Goal: Information Seeking & Learning: Find specific fact

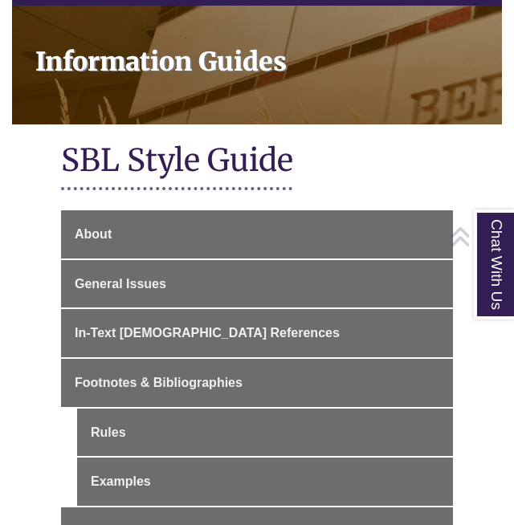
scroll to position [234, 0]
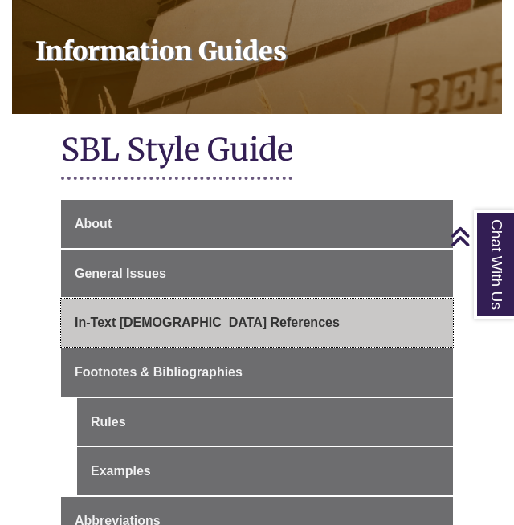
click at [187, 315] on span "In-Text [DEMOGRAPHIC_DATA] References" at bounding box center [207, 322] width 265 height 14
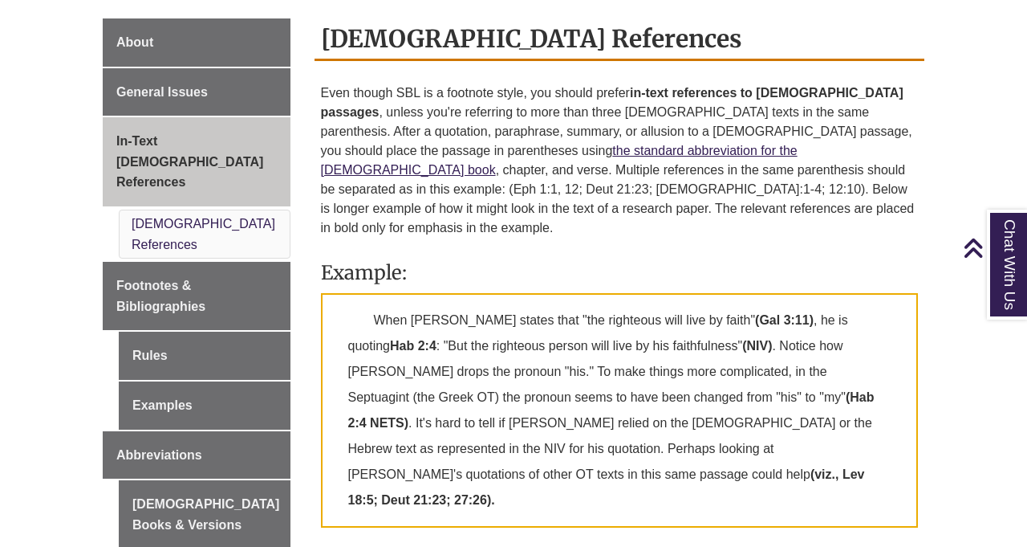
scroll to position [460, 0]
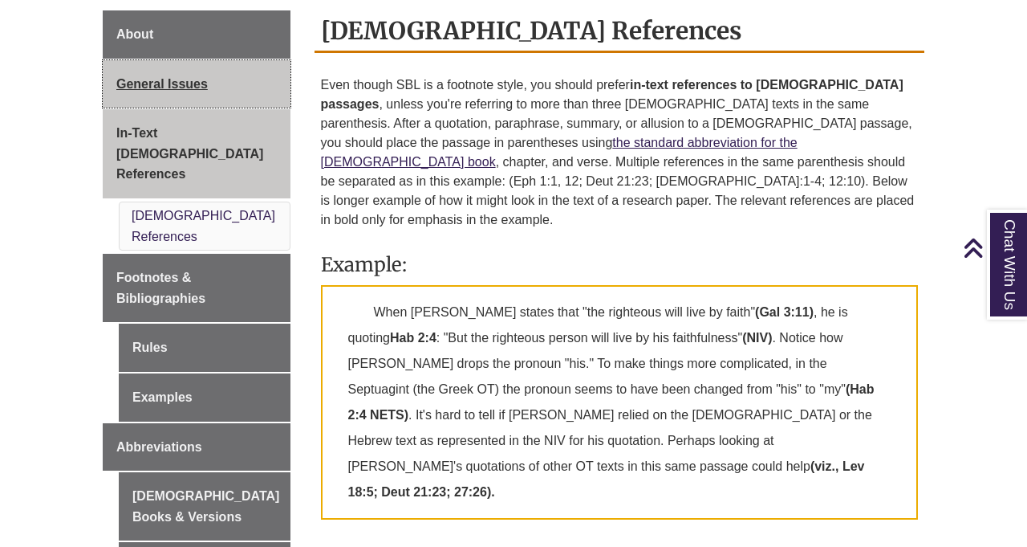
click at [181, 73] on link "General Issues" at bounding box center [197, 84] width 188 height 48
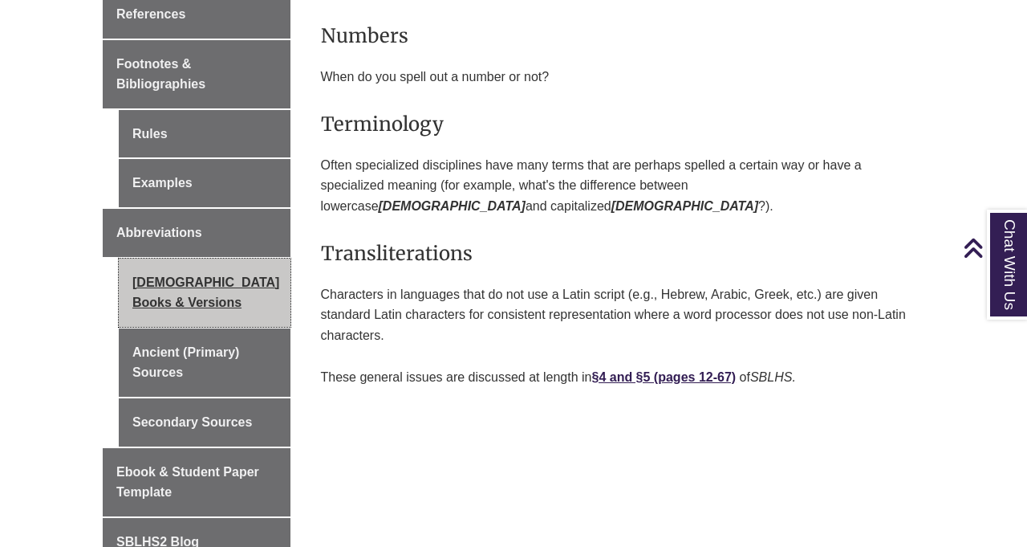
scroll to position [628, 0]
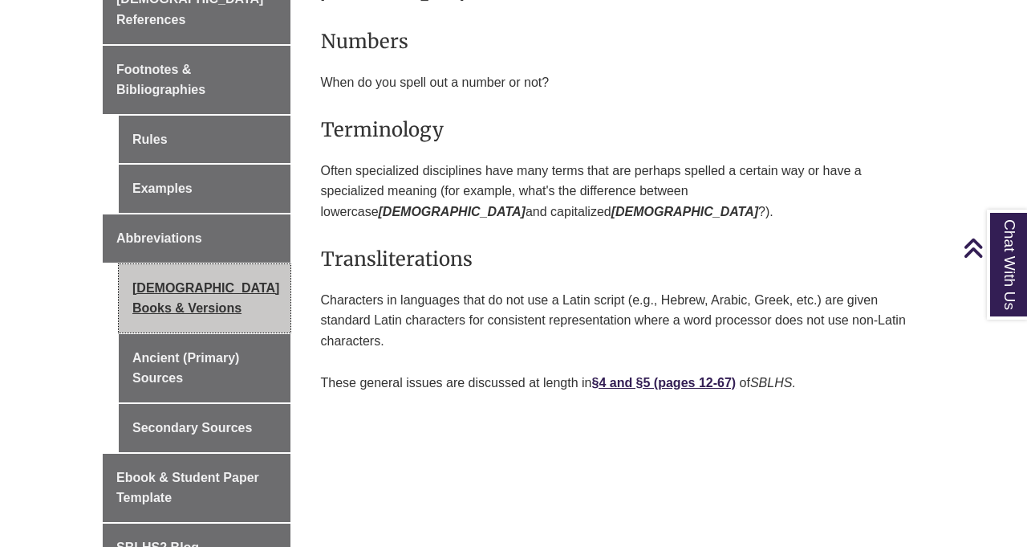
click at [205, 264] on link "[DEMOGRAPHIC_DATA] Books & Versions" at bounding box center [205, 298] width 172 height 68
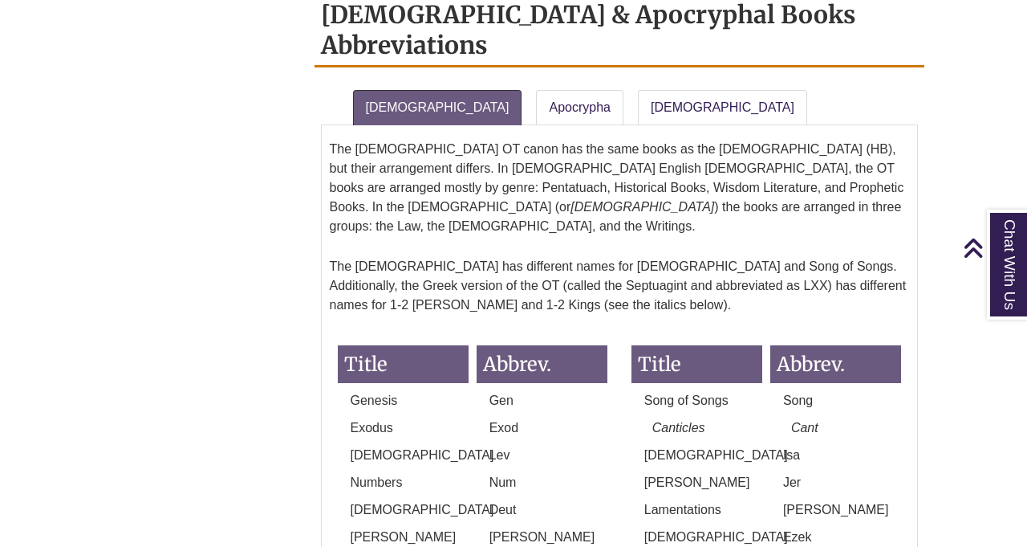
scroll to position [1522, 0]
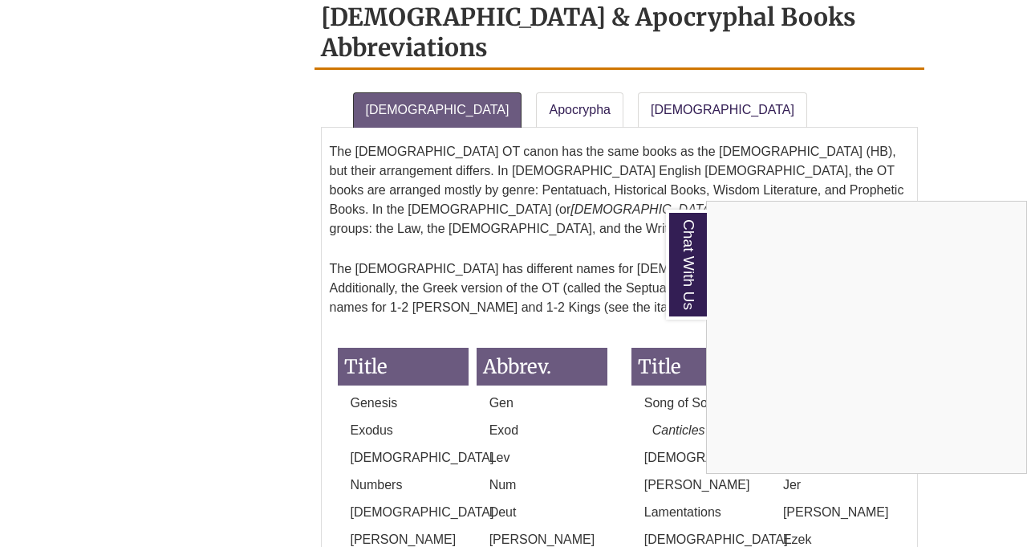
click at [267, 152] on div "Chat With Us" at bounding box center [513, 273] width 1027 height 547
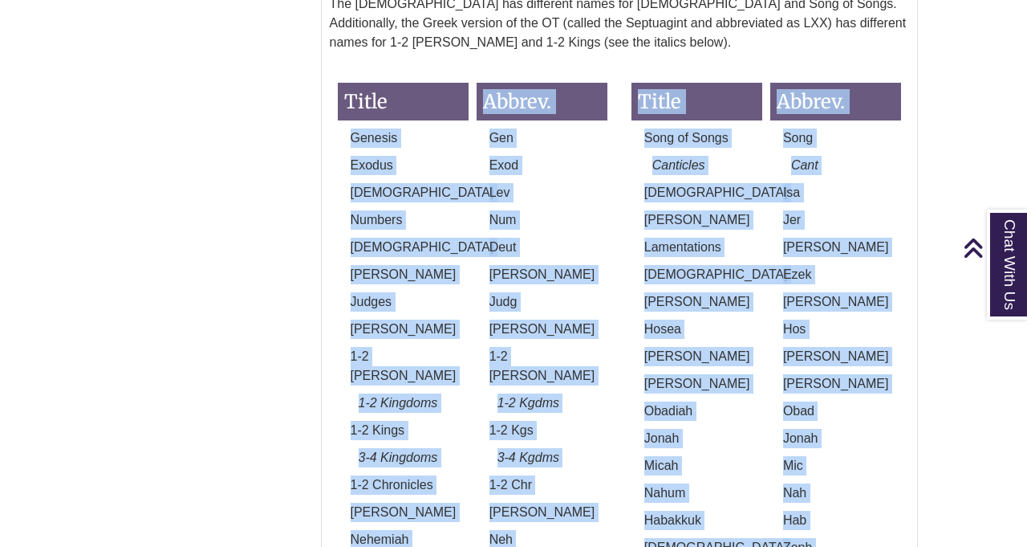
scroll to position [1821, 0]
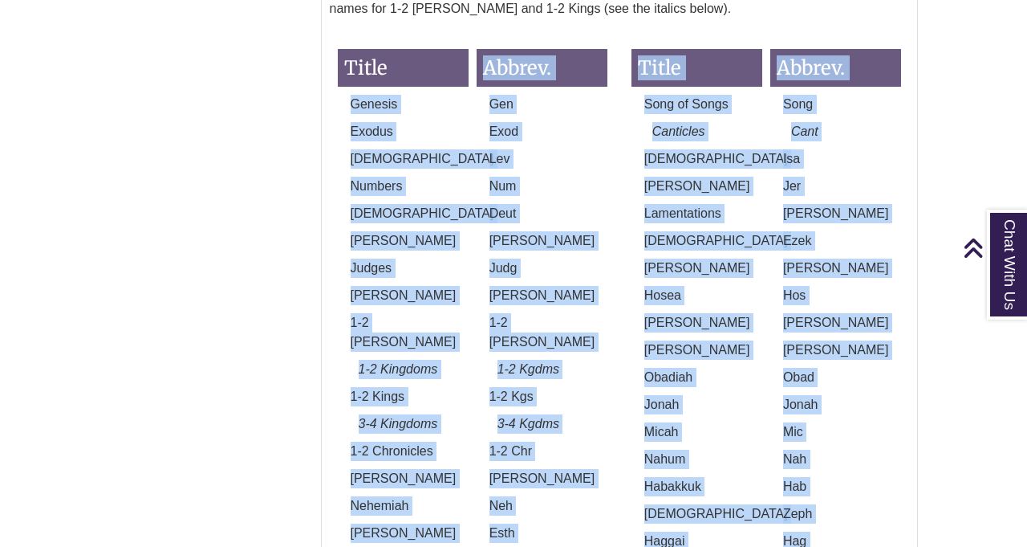
drag, startPoint x: 336, startPoint y: 11, endPoint x: 862, endPoint y: 421, distance: 666.2
click at [861, 421] on div "[DEMOGRAPHIC_DATA] & Apocryphal Books Abbreviations [DEMOGRAPHIC_DATA] Apocryph…" at bounding box center [620, 214] width 611 height 1033
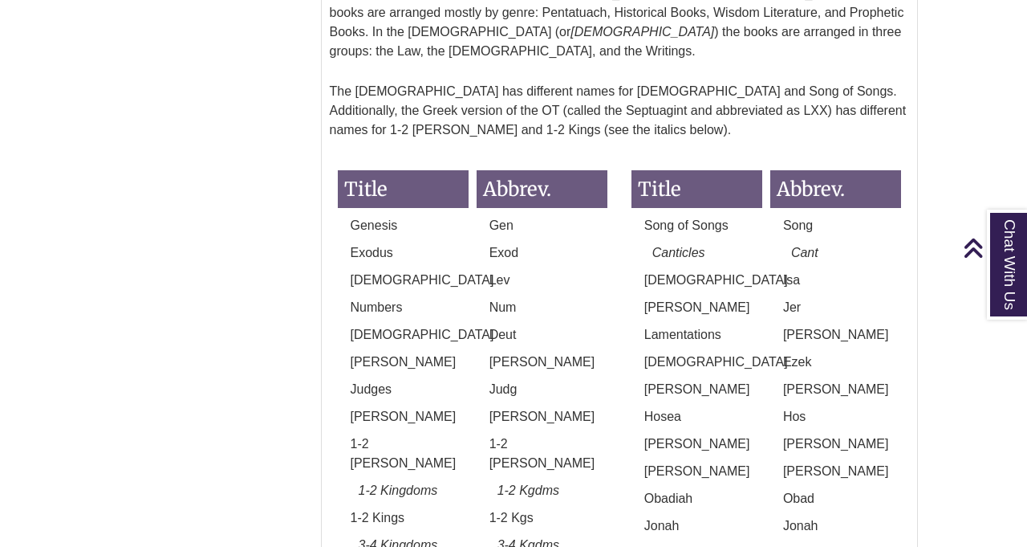
scroll to position [1702, 0]
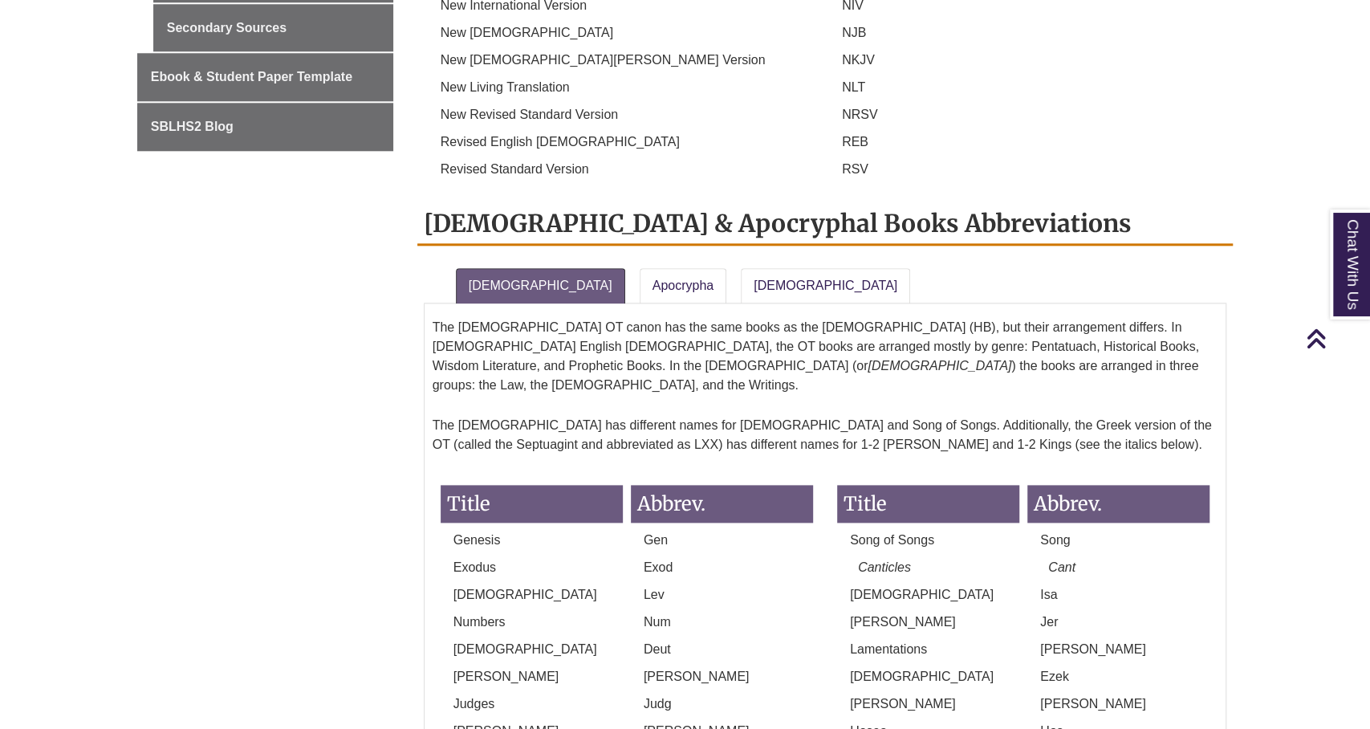
scroll to position [1108, 0]
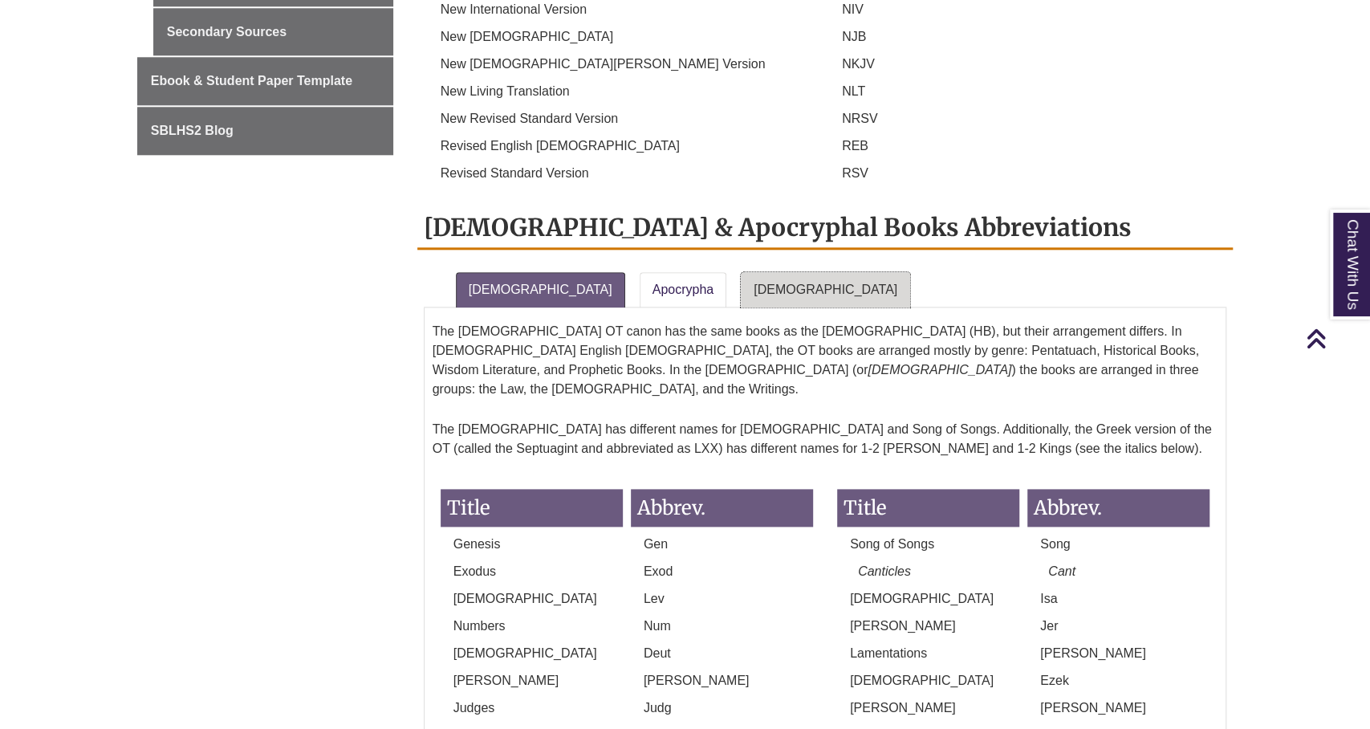
click at [741, 272] on link "[DEMOGRAPHIC_DATA]" at bounding box center [825, 289] width 169 height 35
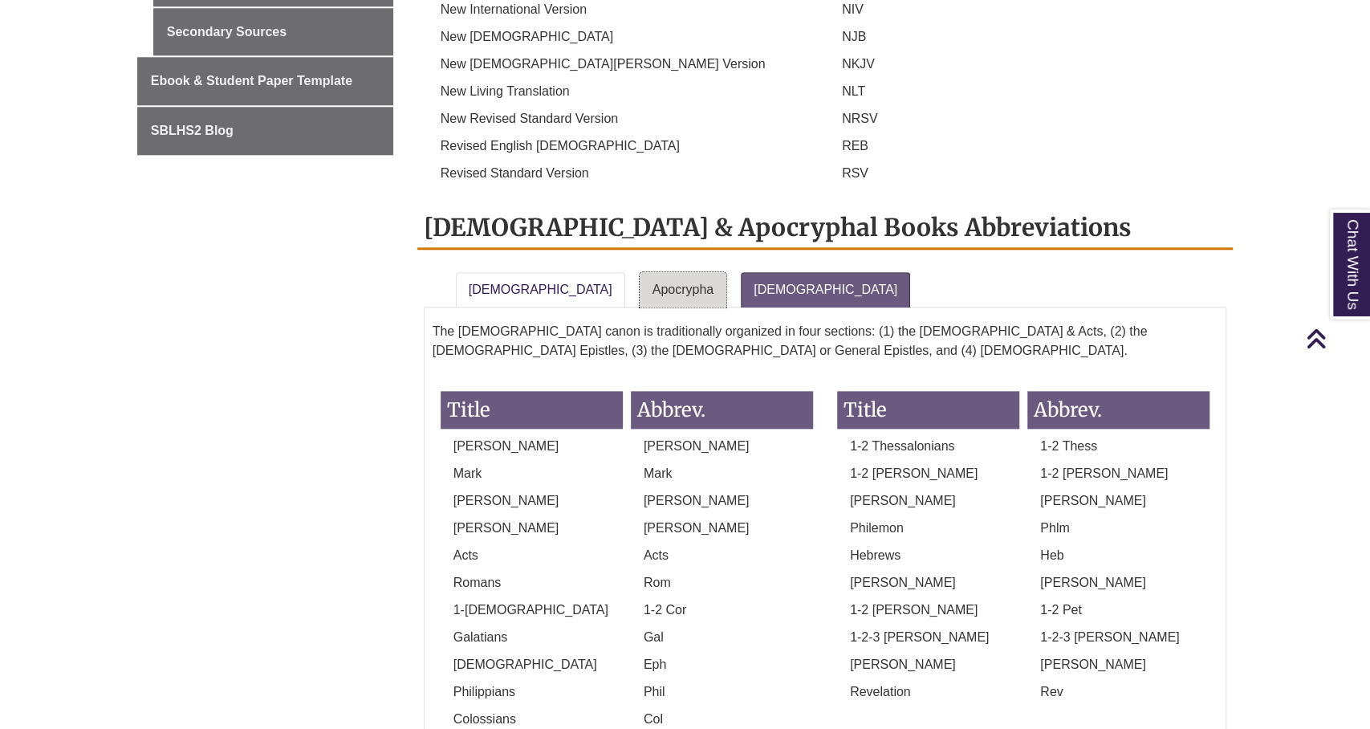
click at [640, 272] on link "Apocrypha" at bounding box center [683, 289] width 87 height 35
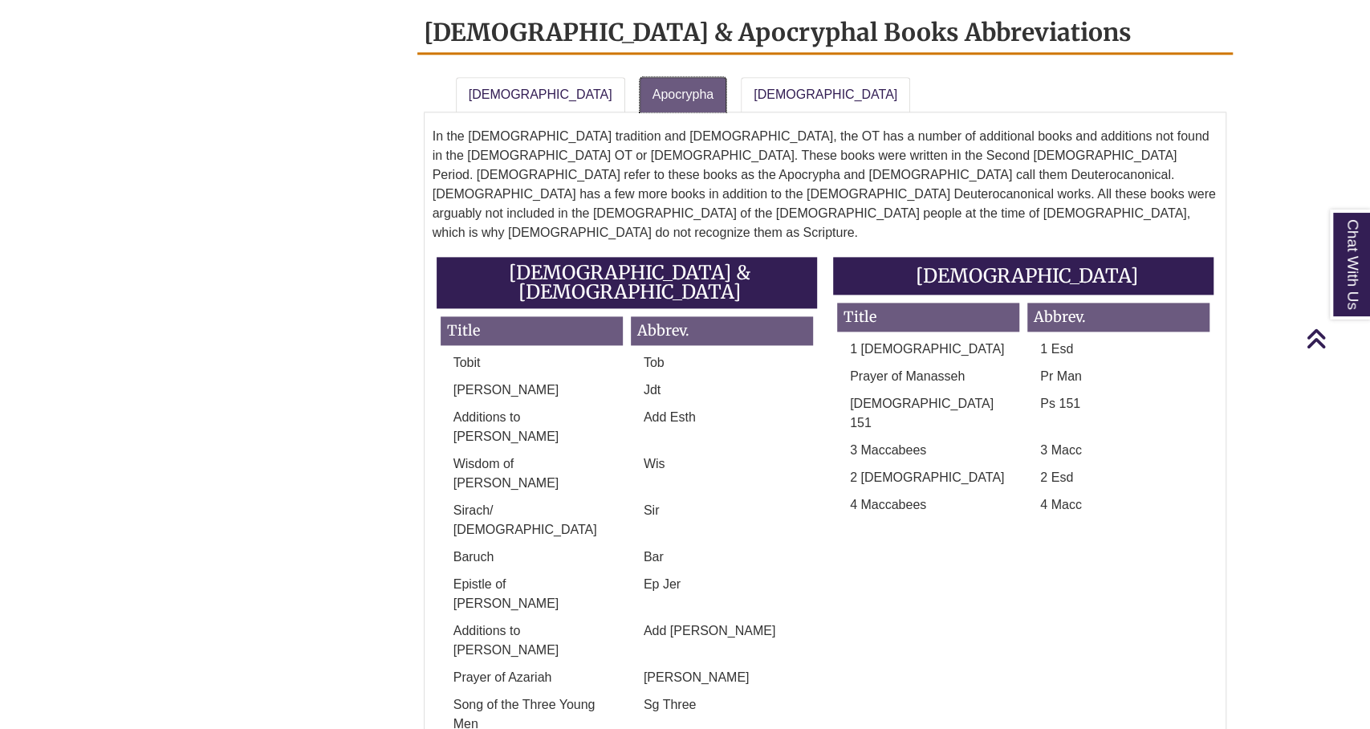
scroll to position [1318, 0]
